Goal: Task Accomplishment & Management: Manage account settings

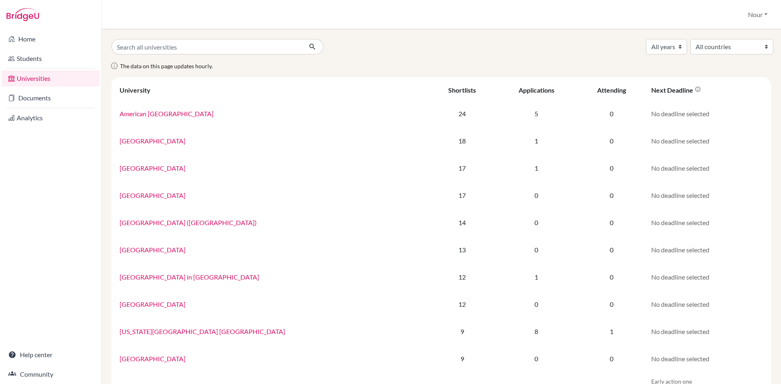
click at [26, 102] on link "Documents" at bounding box center [51, 98] width 98 height 16
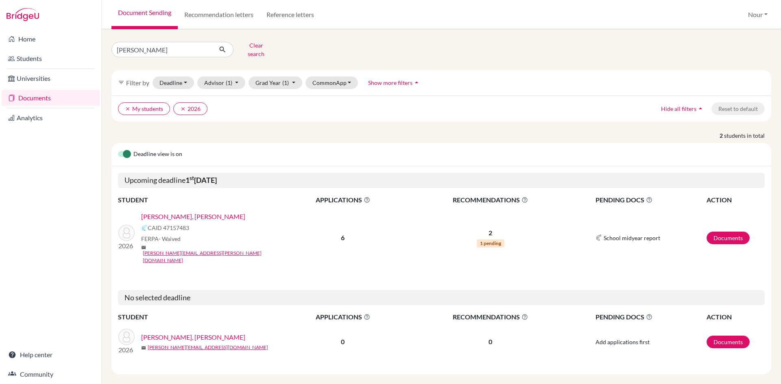
click at [173, 213] on link "Ahmed, Rahman" at bounding box center [193, 217] width 104 height 10
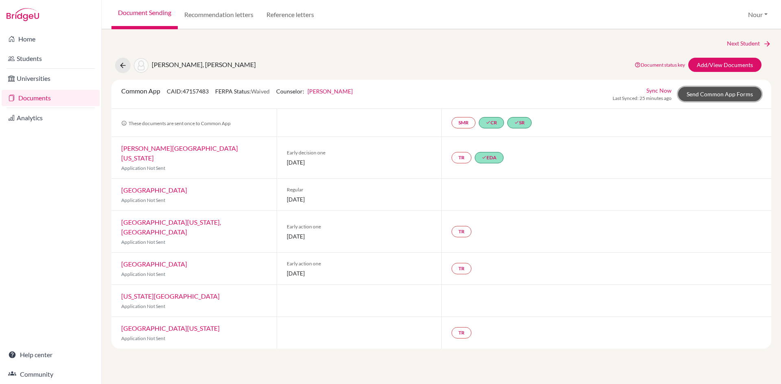
click at [705, 97] on link "Send Common App Forms" at bounding box center [719, 94] width 83 height 14
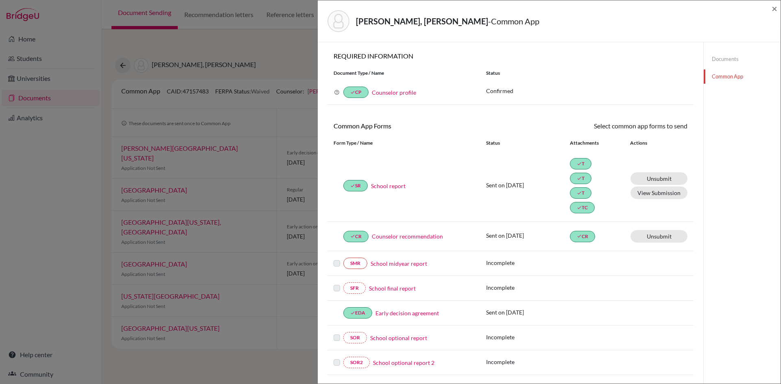
click at [398, 235] on link "Counselor recommendation" at bounding box center [407, 236] width 71 height 9
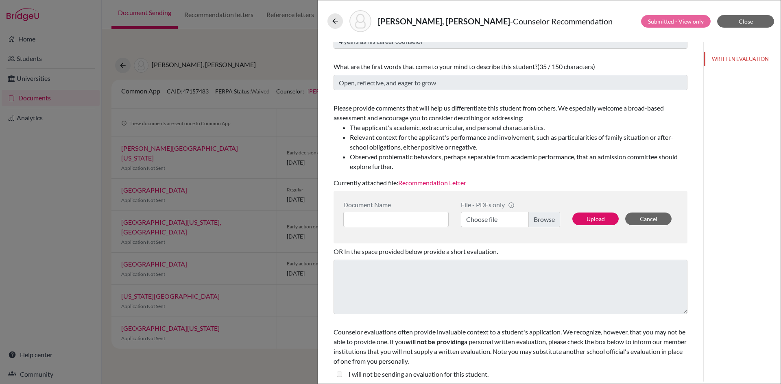
scroll to position [68, 0]
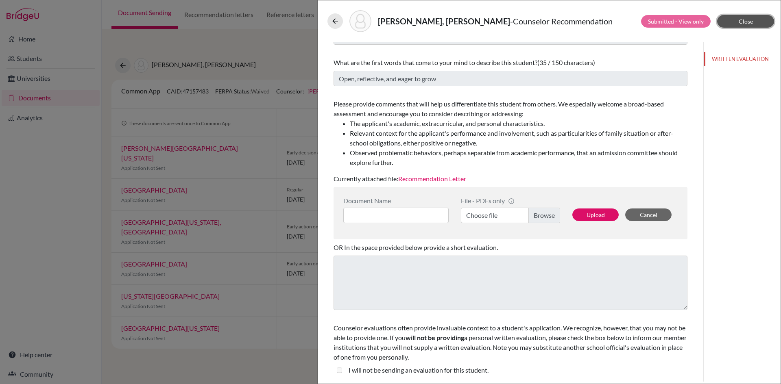
click at [745, 25] on button "Close" at bounding box center [745, 21] width 57 height 13
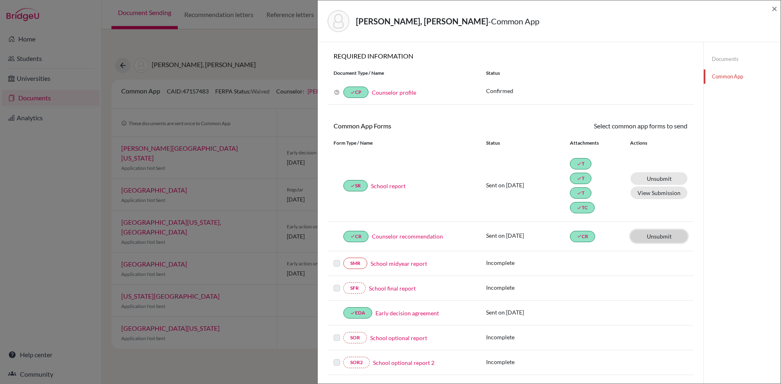
click at [641, 237] on link "Unsubmit This document will be un-submitted from all Common App universities it…" at bounding box center [658, 236] width 57 height 13
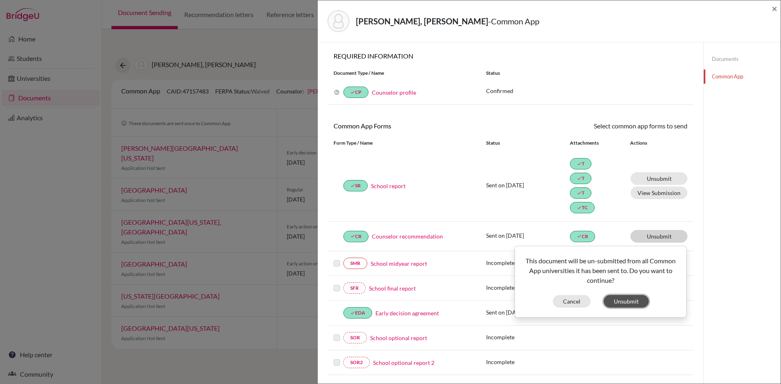
click at [617, 300] on button "Unsubmit" at bounding box center [626, 301] width 45 height 13
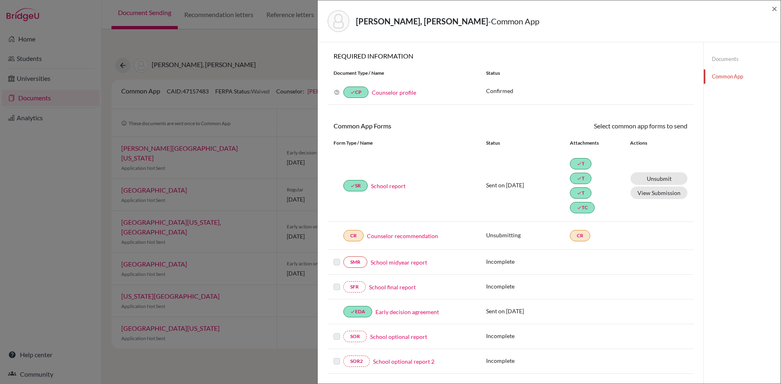
click at [399, 237] on link "Counselor recommendation" at bounding box center [402, 236] width 71 height 9
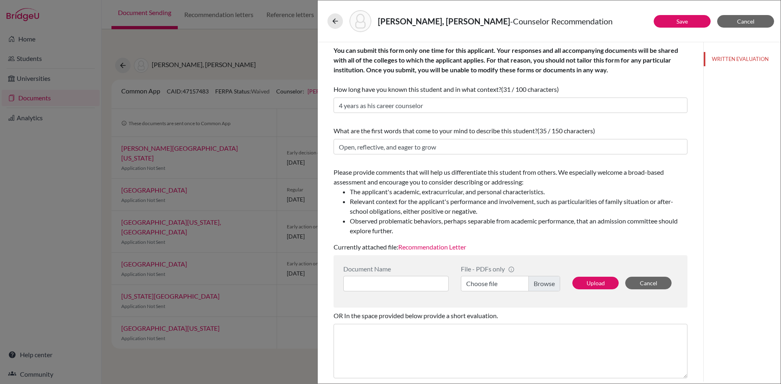
click at [540, 288] on label "Choose file" at bounding box center [510, 283] width 99 height 15
click at [540, 288] on input "Choose file" at bounding box center [510, 283] width 99 height 15
click at [421, 272] on div "Document Name" at bounding box center [395, 269] width 105 height 8
click at [425, 285] on input at bounding box center [395, 283] width 105 height 15
type input "Recommendation Letter"
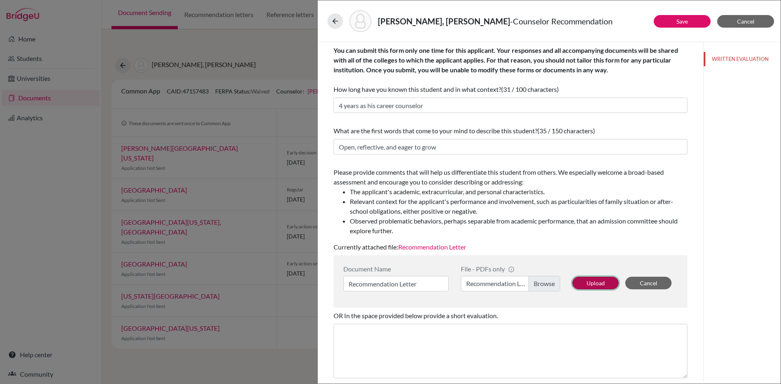
click at [582, 289] on button "Upload" at bounding box center [595, 283] width 46 height 13
click at [679, 23] on link "Save" at bounding box center [681, 21] width 11 height 7
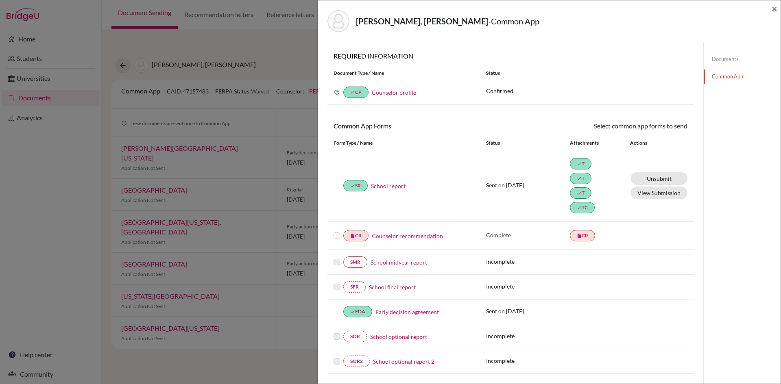
click at [338, 240] on div at bounding box center [338, 236] width 10 height 10
click at [337, 231] on label at bounding box center [336, 231] width 7 height 0
click at [0, 0] on input "checkbox" at bounding box center [0, 0] width 0 height 0
click at [669, 127] on link "Send" at bounding box center [671, 127] width 34 height 13
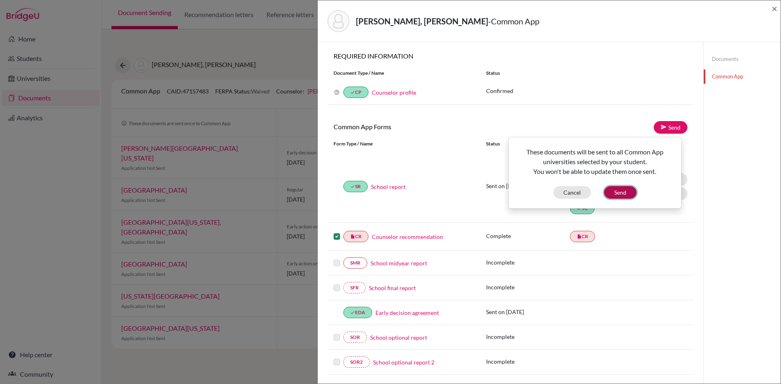
click at [627, 194] on button "Send" at bounding box center [620, 192] width 33 height 13
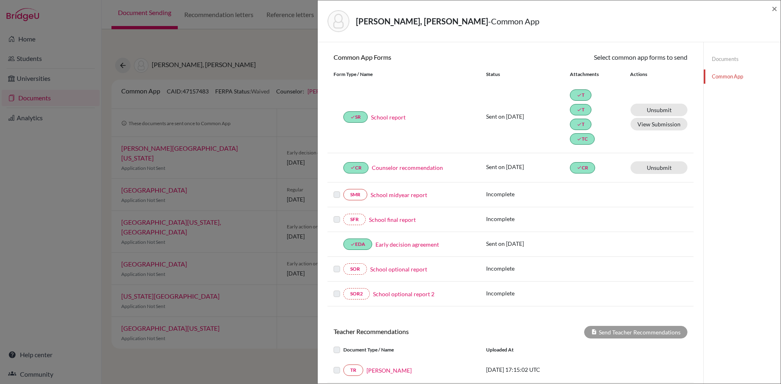
scroll to position [138, 0]
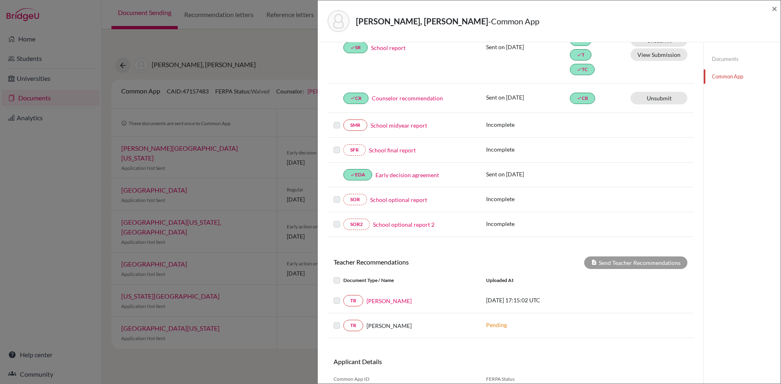
click at [624, 254] on div "× REQUIRED INFORMATION Document Type / Name Status Why am I being asked to do t…" at bounding box center [510, 165] width 366 height 502
click at [624, 265] on div "Send Teacher Recommendations" at bounding box center [635, 263] width 103 height 13
click at [378, 300] on link "Ghada Bayakli" at bounding box center [388, 301] width 45 height 9
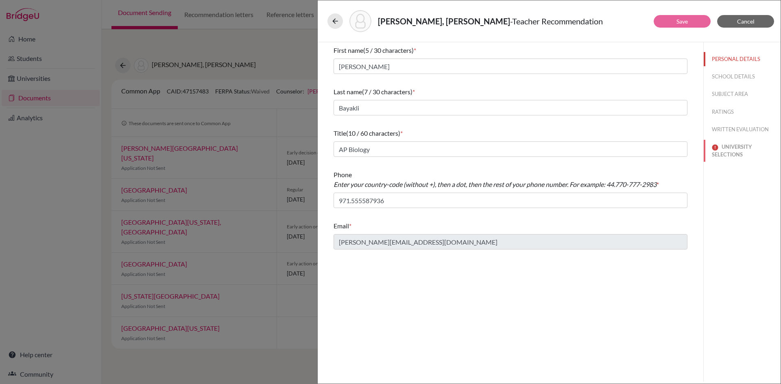
click at [727, 151] on button "UNIVERSITY SELECTIONS" at bounding box center [742, 151] width 77 height 22
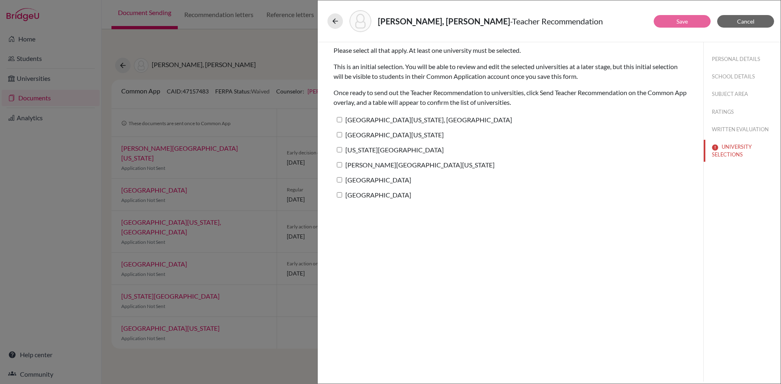
click at [342, 120] on input "University of Maryland, College Park" at bounding box center [339, 119] width 5 height 5
checkbox input "true"
click at [339, 138] on label "[GEOGRAPHIC_DATA][US_STATE]" at bounding box center [388, 135] width 110 height 12
click at [339, 137] on input "[GEOGRAPHIC_DATA][US_STATE]" at bounding box center [339, 134] width 5 height 5
checkbox input "true"
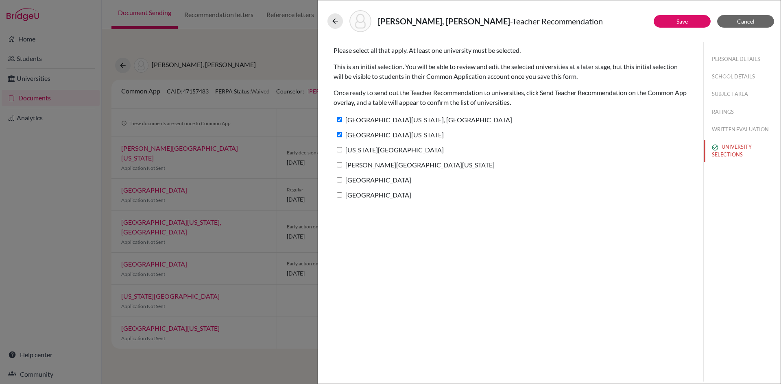
drag, startPoint x: 344, startPoint y: 152, endPoint x: 344, endPoint y: 163, distance: 10.6
click at [343, 152] on label "[US_STATE][GEOGRAPHIC_DATA]" at bounding box center [388, 150] width 110 height 12
click at [342, 152] on input "[US_STATE][GEOGRAPHIC_DATA]" at bounding box center [339, 149] width 5 height 5
checkbox input "true"
click at [343, 167] on label "George Washington University" at bounding box center [413, 165] width 161 height 12
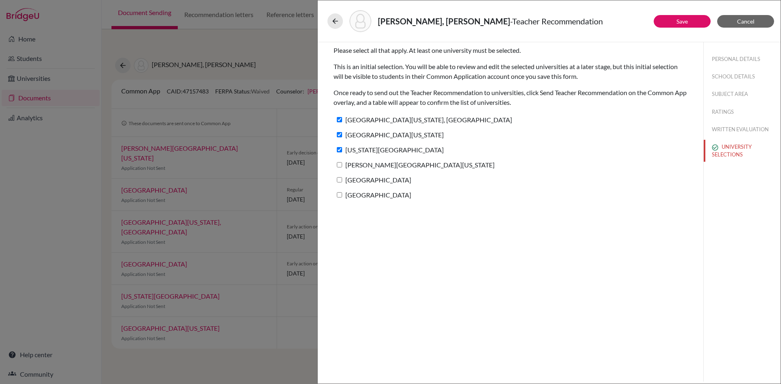
click at [342, 167] on input "George Washington University" at bounding box center [339, 164] width 5 height 5
checkbox input "true"
click at [341, 182] on label "American University" at bounding box center [372, 180] width 78 height 12
click at [341, 197] on input "Towson University" at bounding box center [339, 194] width 5 height 5
checkbox input "true"
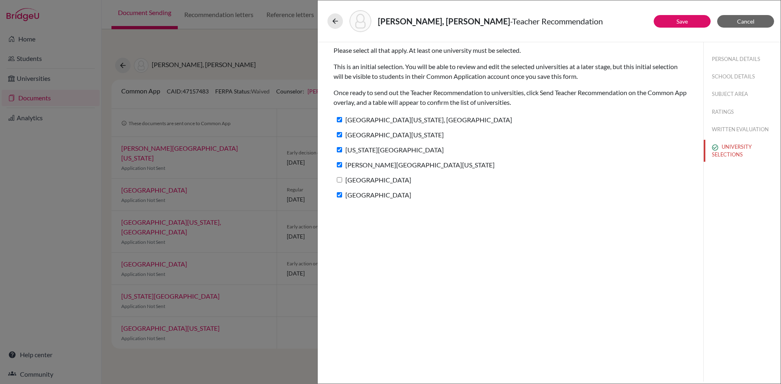
click at [341, 181] on input "American University" at bounding box center [339, 179] width 5 height 5
checkbox input "true"
click at [690, 20] on button "Save" at bounding box center [682, 21] width 57 height 13
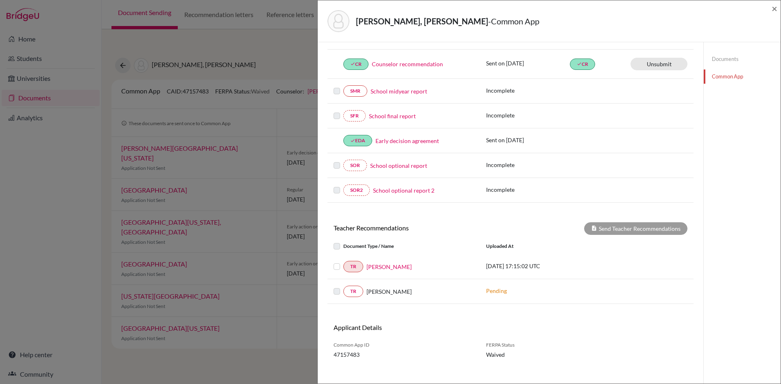
scroll to position [180, 0]
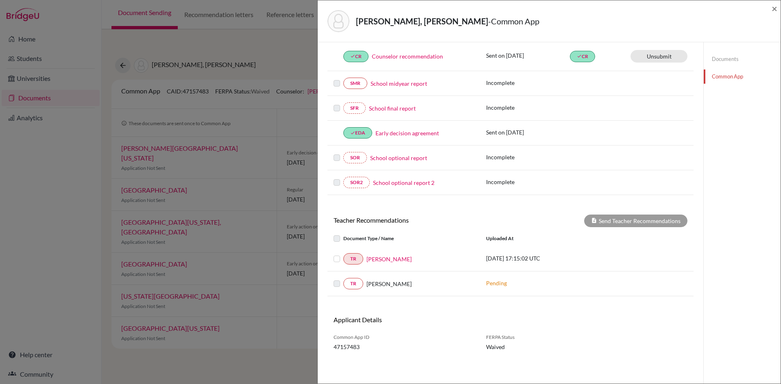
click at [343, 254] on label at bounding box center [343, 254] width 0 height 0
click at [0, 0] on input "checkbox" at bounding box center [0, 0] width 0 height 0
click at [646, 223] on button "Send Teacher Recommendations" at bounding box center [635, 221] width 103 height 13
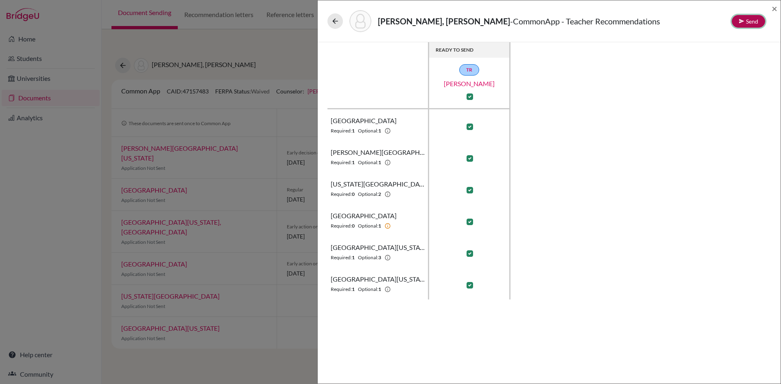
click at [754, 19] on button "Send" at bounding box center [748, 21] width 33 height 13
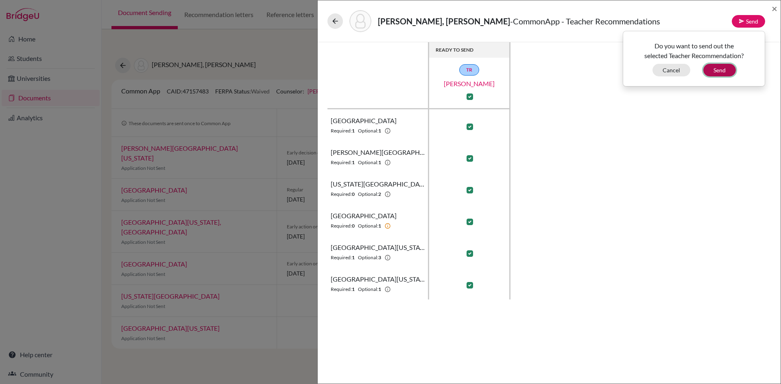
click at [717, 70] on button "Send" at bounding box center [719, 70] width 33 height 13
checkbox input "false"
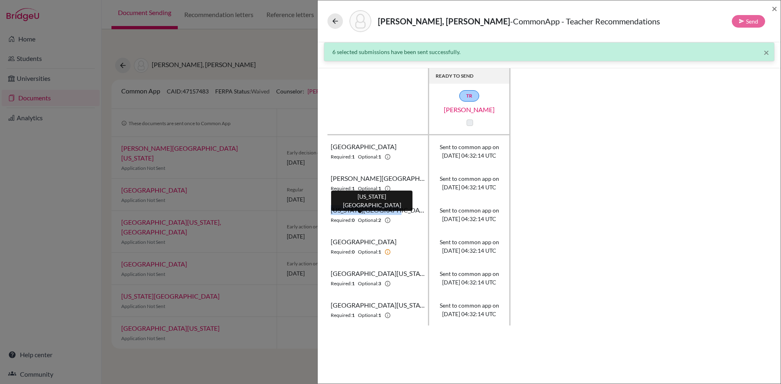
drag, startPoint x: 330, startPoint y: 210, endPoint x: 388, endPoint y: 211, distance: 57.8
click at [388, 211] on th "New York University Required: 0 Optional: 2" at bounding box center [378, 215] width 102 height 32
click at [369, 225] on th "New York University Required: 0 Optional: 2" at bounding box center [378, 215] width 102 height 32
drag, startPoint x: 373, startPoint y: 222, endPoint x: 384, endPoint y: 222, distance: 11.4
click at [384, 222] on p "Required: 0 Optional: 2" at bounding box center [361, 220] width 60 height 7
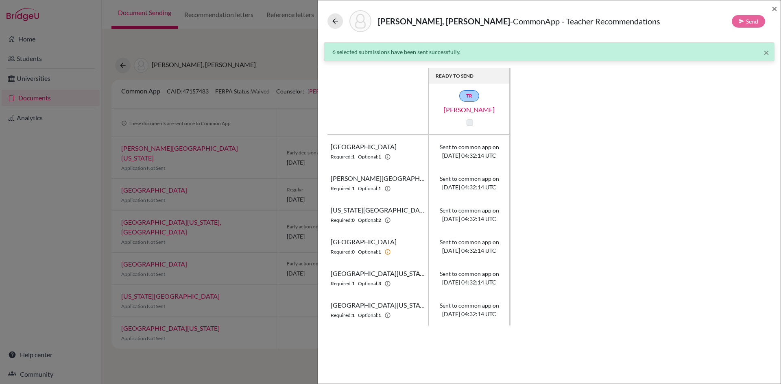
click at [382, 230] on th "New York University Required: 0 Optional: 2" at bounding box center [378, 215] width 102 height 32
drag, startPoint x: 380, startPoint y: 285, endPoint x: 385, endPoint y: 285, distance: 4.5
click at [385, 285] on p "Required: 1 Optional: 3" at bounding box center [361, 283] width 60 height 7
click at [385, 290] on th "University of Maryland, College Park Required: 1 Optional: 3" at bounding box center [378, 278] width 102 height 32
drag, startPoint x: 373, startPoint y: 318, endPoint x: 388, endPoint y: 318, distance: 15.1
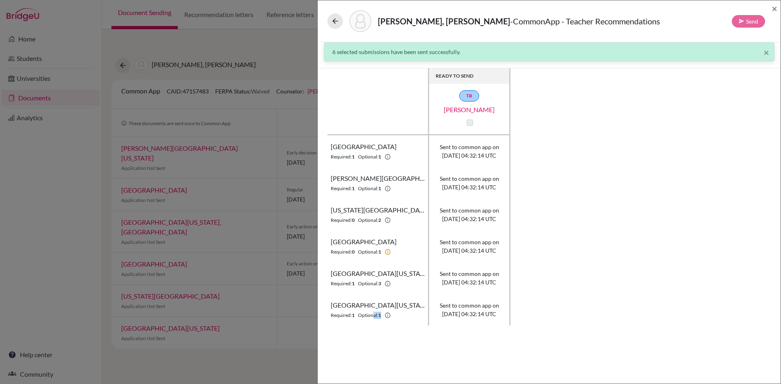
click at [388, 318] on p "Required: 1 Optional: 1" at bounding box center [361, 315] width 60 height 7
click at [389, 329] on div "× 6 selected submissions have been sent successfully. READY TO SEND TR Ghada Ba…" at bounding box center [549, 213] width 463 height 342
drag, startPoint x: 499, startPoint y: 21, endPoint x: 595, endPoint y: 17, distance: 96.5
click at [595, 17] on div "Ahmed, Rahman - CommonApp - Teacher Recommendations Send" at bounding box center [546, 21] width 438 height 22
click at [381, 284] on b "3" at bounding box center [379, 283] width 3 height 7
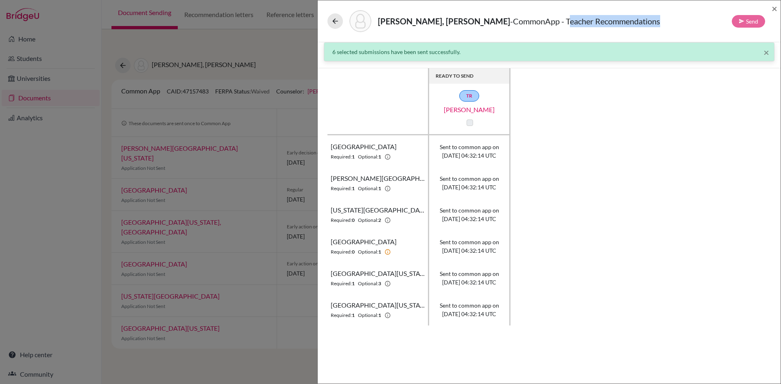
click at [383, 290] on th "University of Maryland, College Park Required: 1 Optional: 3" at bounding box center [378, 278] width 102 height 32
click at [379, 286] on p "Required: 1 Optional: 3" at bounding box center [361, 283] width 60 height 7
click at [336, 216] on th "New York University Required: 0 Optional: 2" at bounding box center [378, 215] width 102 height 32
drag, startPoint x: 349, startPoint y: 189, endPoint x: 359, endPoint y: 192, distance: 9.9
click at [359, 192] on th "George Washington University Required: 1 Optional: 1" at bounding box center [378, 183] width 102 height 32
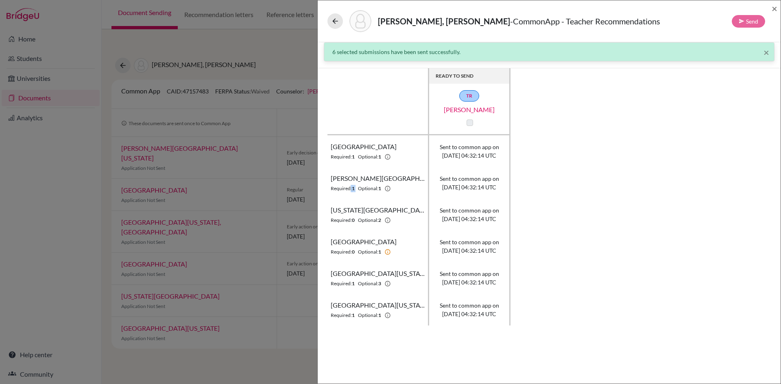
drag, startPoint x: 380, startPoint y: 188, endPoint x: 392, endPoint y: 190, distance: 12.0
click at [386, 190] on p "Required: 1 Optional: 1" at bounding box center [361, 188] width 60 height 7
click at [774, 9] on span "×" at bounding box center [774, 8] width 6 height 12
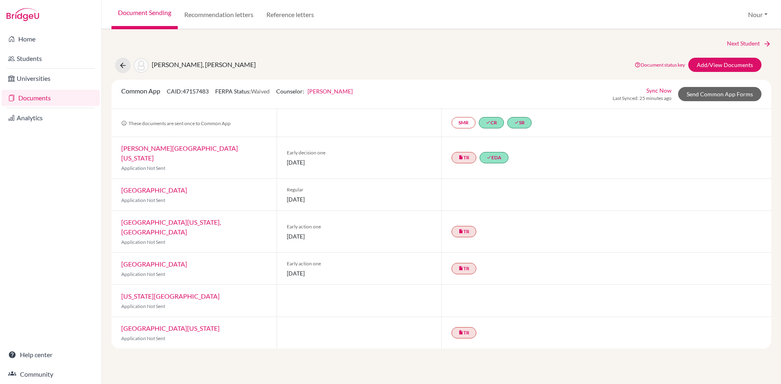
click at [30, 92] on link "Documents" at bounding box center [51, 98] width 98 height 16
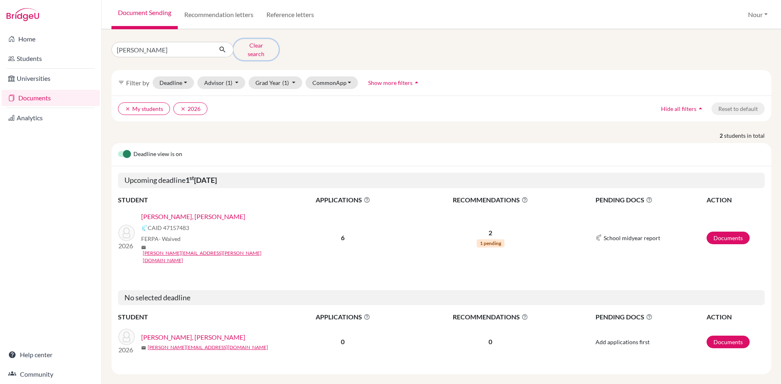
click at [260, 42] on button "Clear search" at bounding box center [255, 49] width 45 height 21
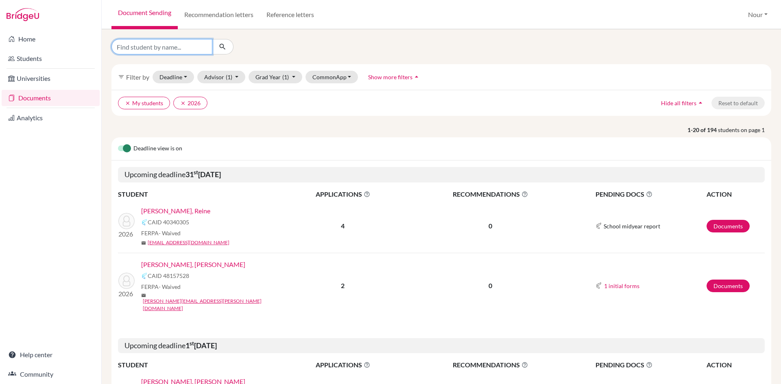
click at [200, 50] on input "Find student by name..." at bounding box center [161, 46] width 101 height 15
type input "yara"
click button "submit" at bounding box center [223, 46] width 22 height 15
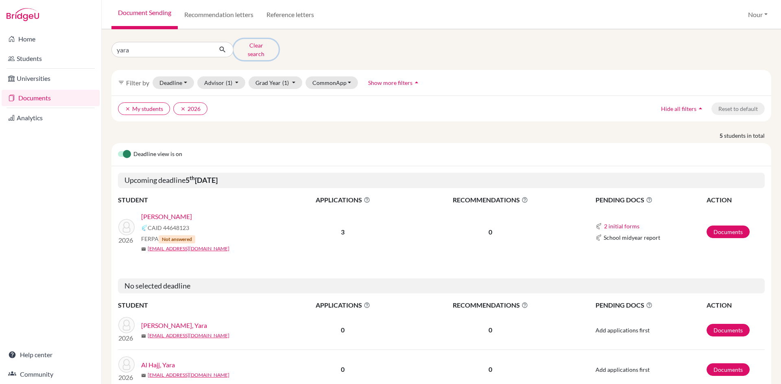
click at [254, 47] on button "Clear search" at bounding box center [255, 49] width 45 height 21
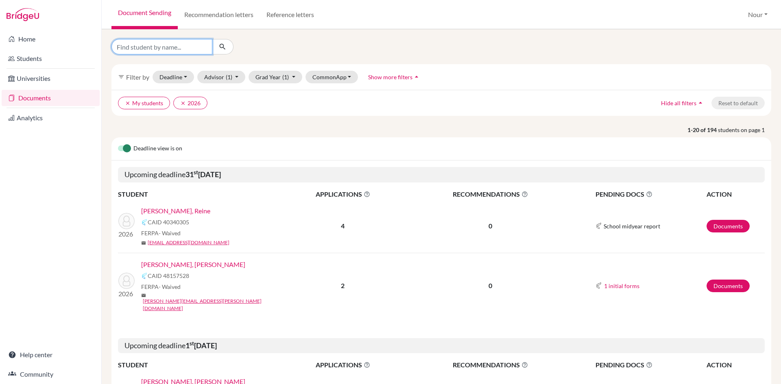
click at [185, 48] on input "Find student by name..." at bounding box center [161, 46] width 101 height 15
click at [181, 212] on link "[PERSON_NAME], Reine" at bounding box center [175, 211] width 69 height 10
click at [161, 266] on link "Sawma, Luna" at bounding box center [193, 265] width 104 height 10
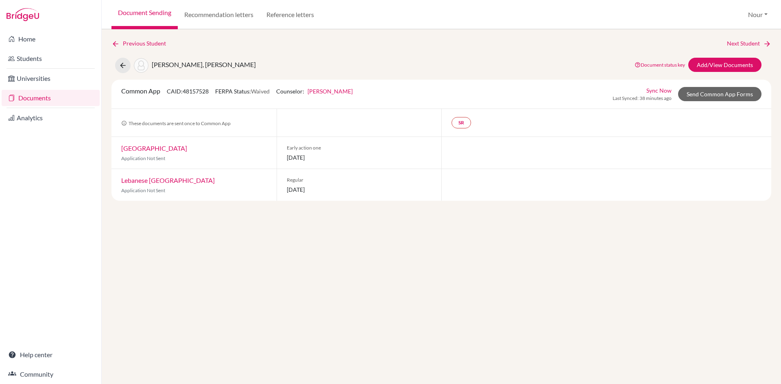
click at [164, 12] on link "Document Sending" at bounding box center [144, 14] width 66 height 29
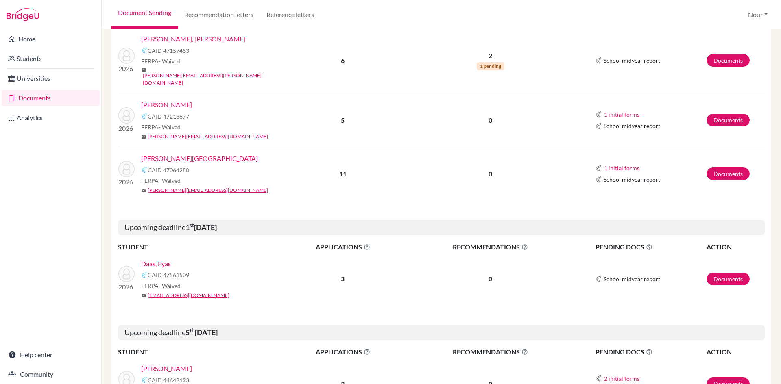
scroll to position [366, 0]
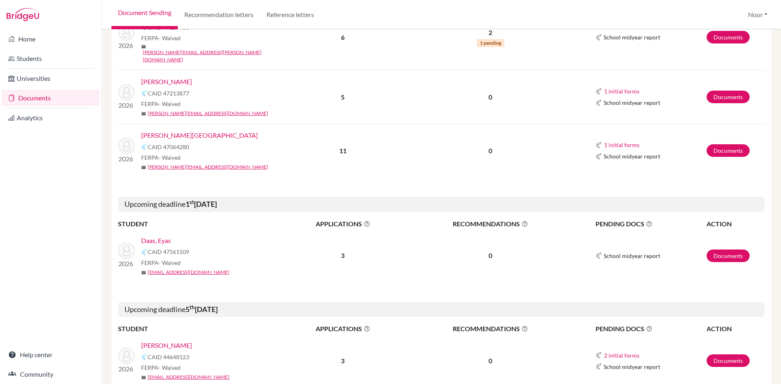
click at [157, 131] on link "[PERSON_NAME][GEOGRAPHIC_DATA]" at bounding box center [199, 136] width 117 height 10
